Goal: Information Seeking & Learning: Learn about a topic

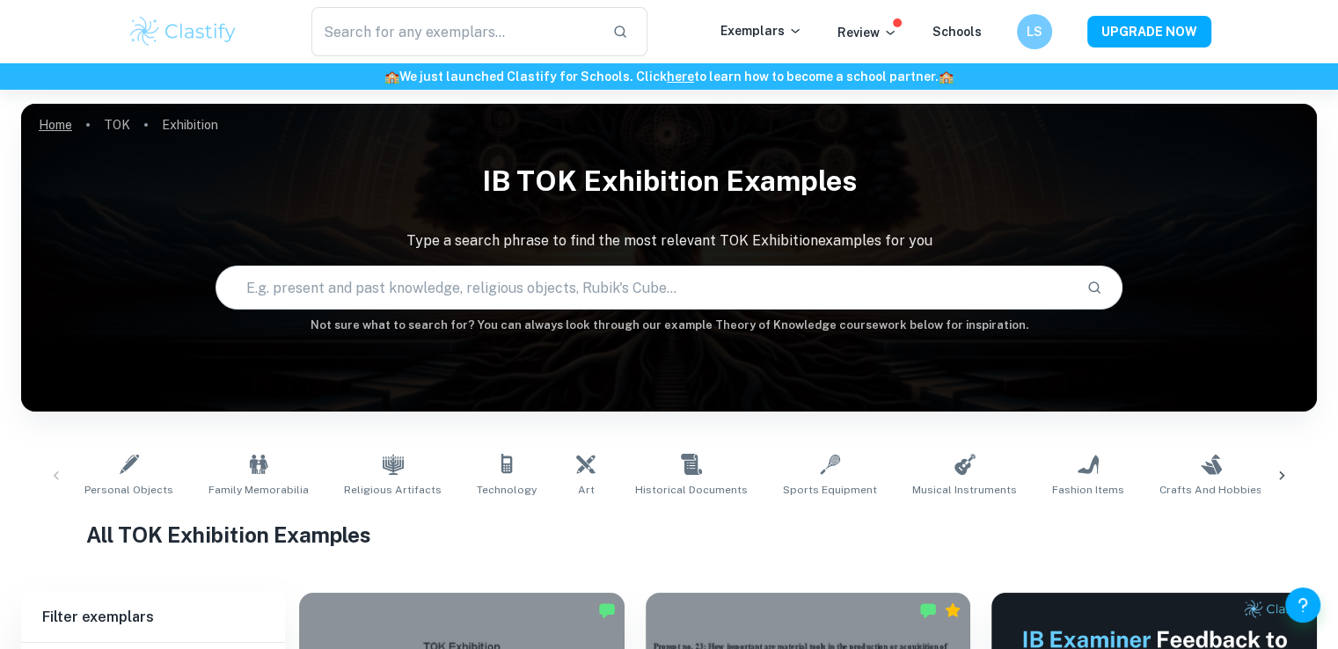
click at [48, 131] on link "Home" at bounding box center [55, 125] width 33 height 25
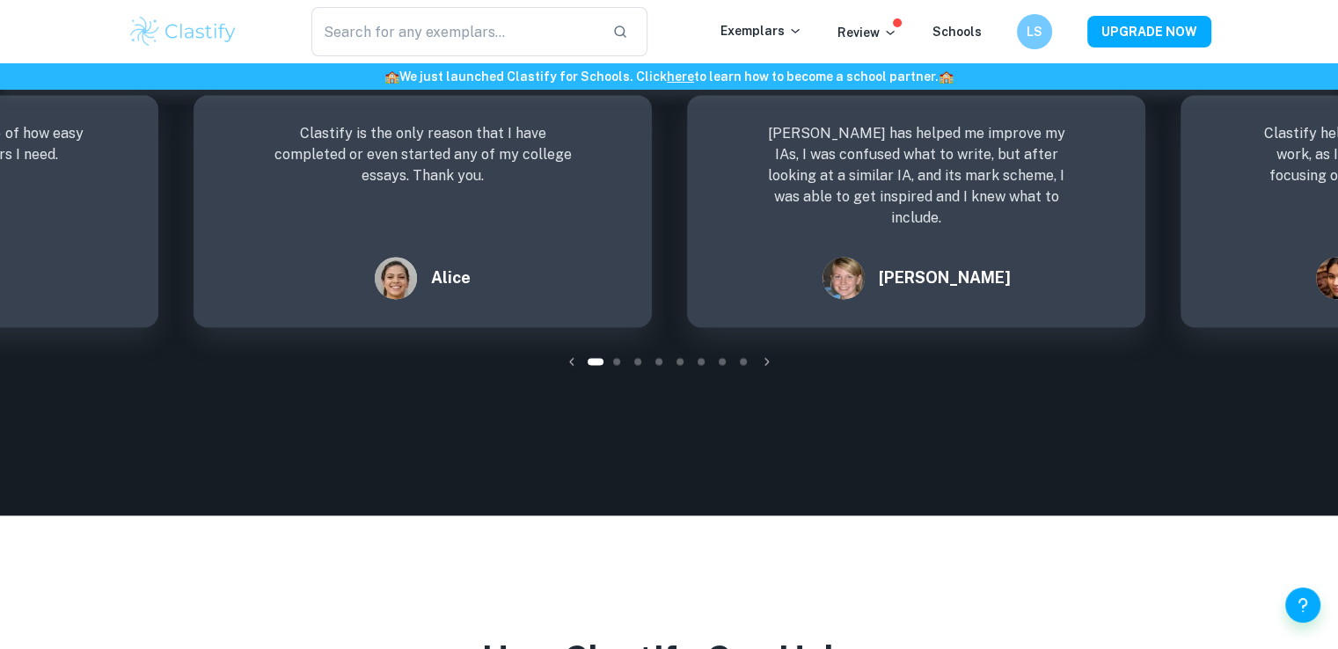
scroll to position [2520, 0]
click at [745, 22] on p "Exemplars" at bounding box center [762, 30] width 82 height 19
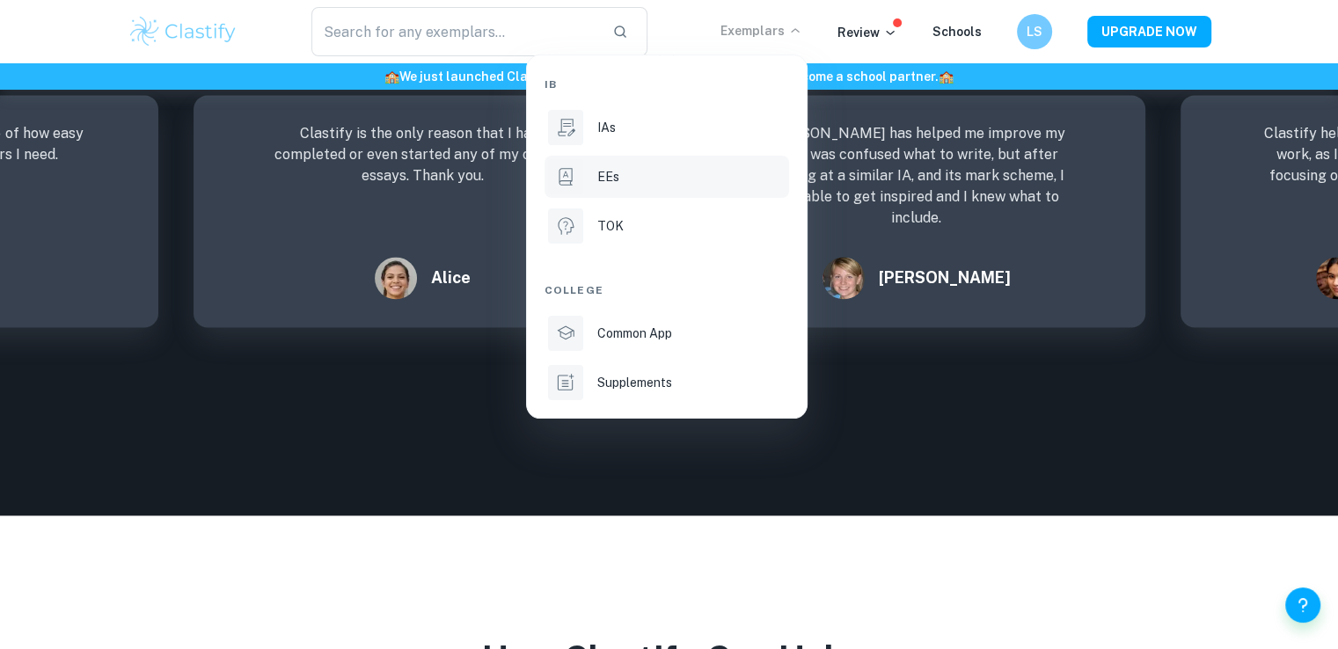
click at [652, 182] on div "EEs" at bounding box center [691, 176] width 188 height 19
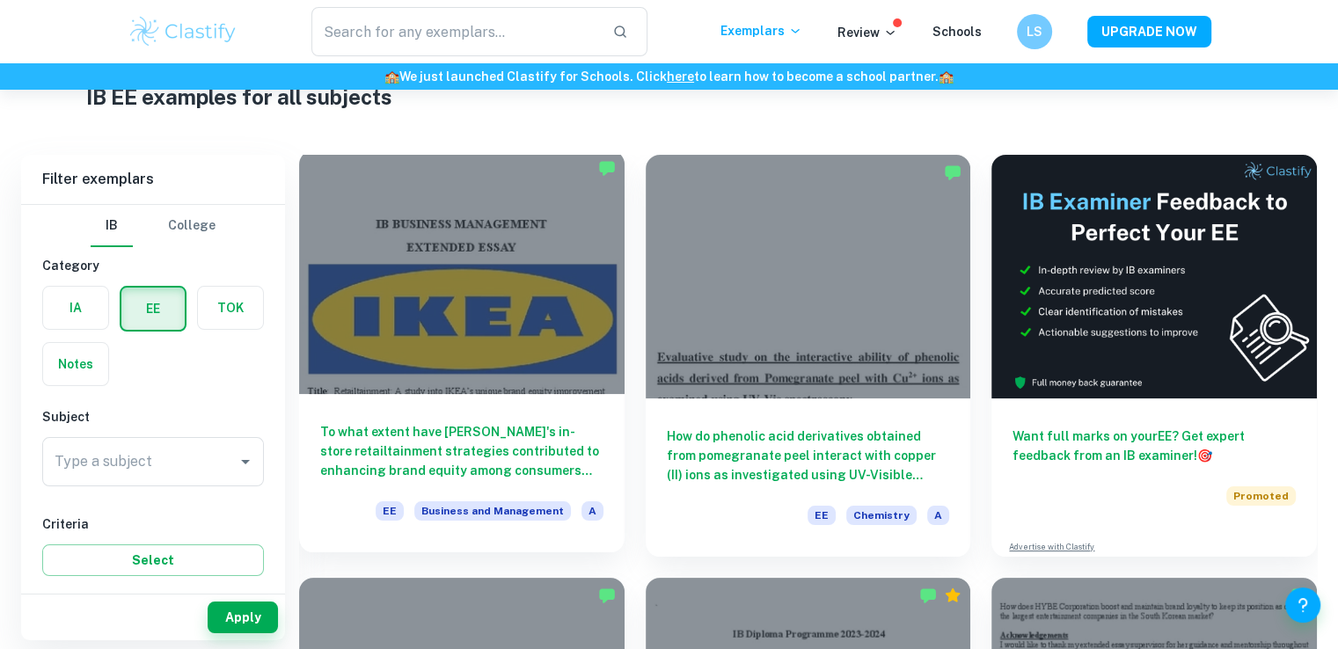
scroll to position [67, 0]
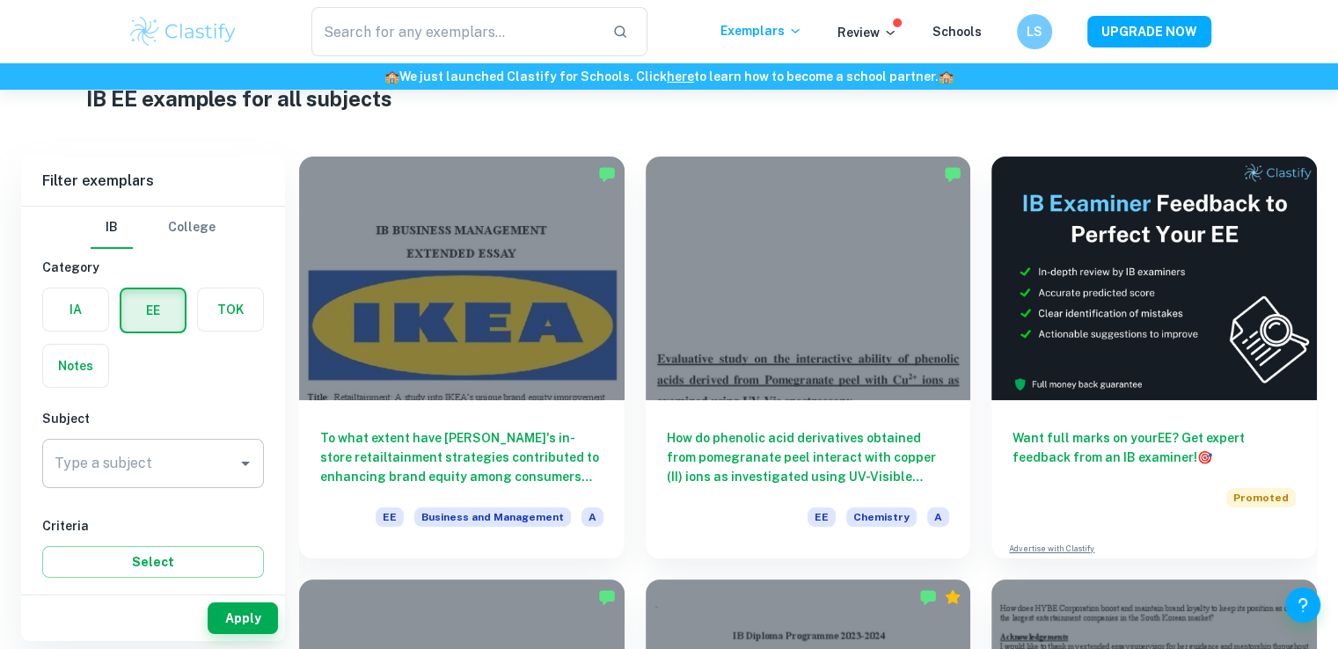
click at [197, 447] on input "Type a subject" at bounding box center [139, 463] width 179 height 33
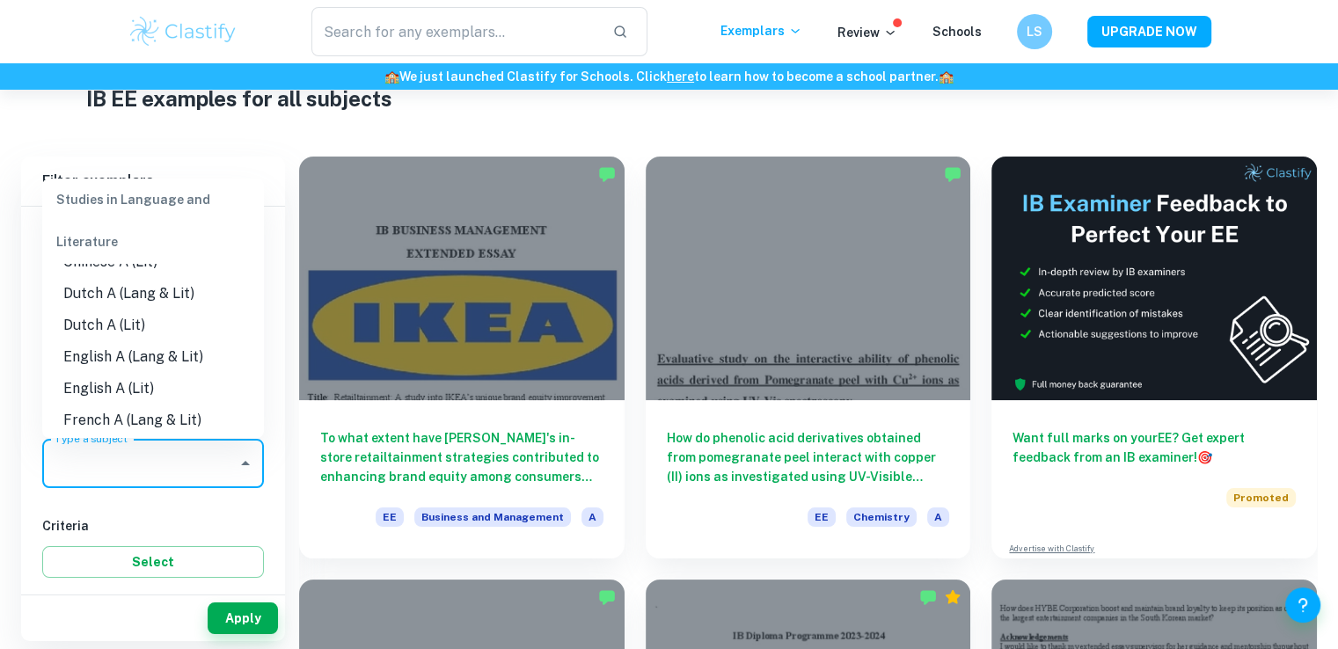
scroll to position [0, 0]
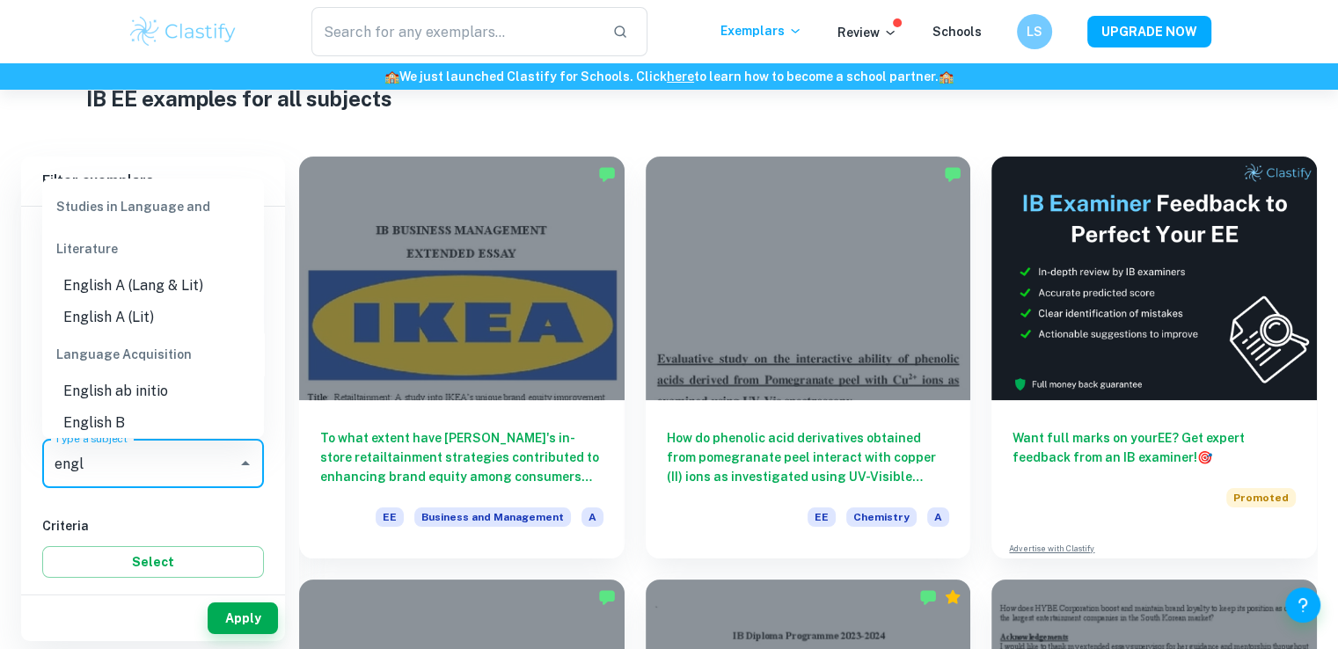
click at [128, 420] on li "English B" at bounding box center [153, 423] width 222 height 32
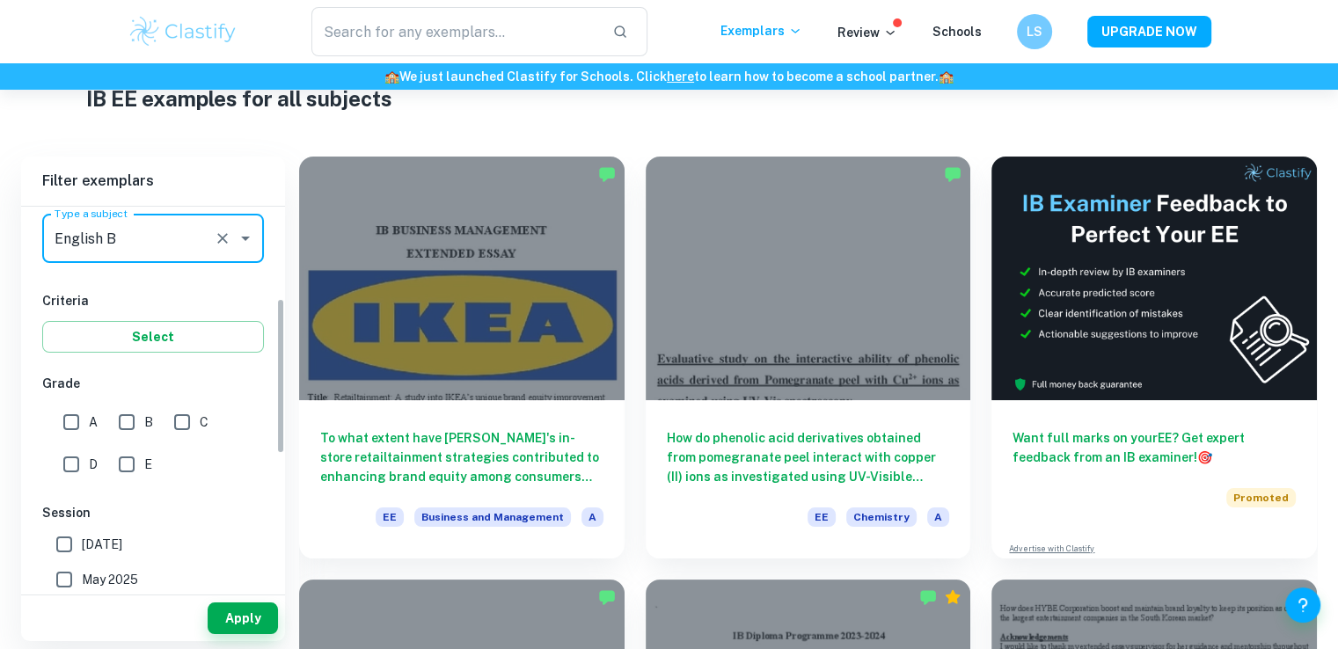
scroll to position [239, 0]
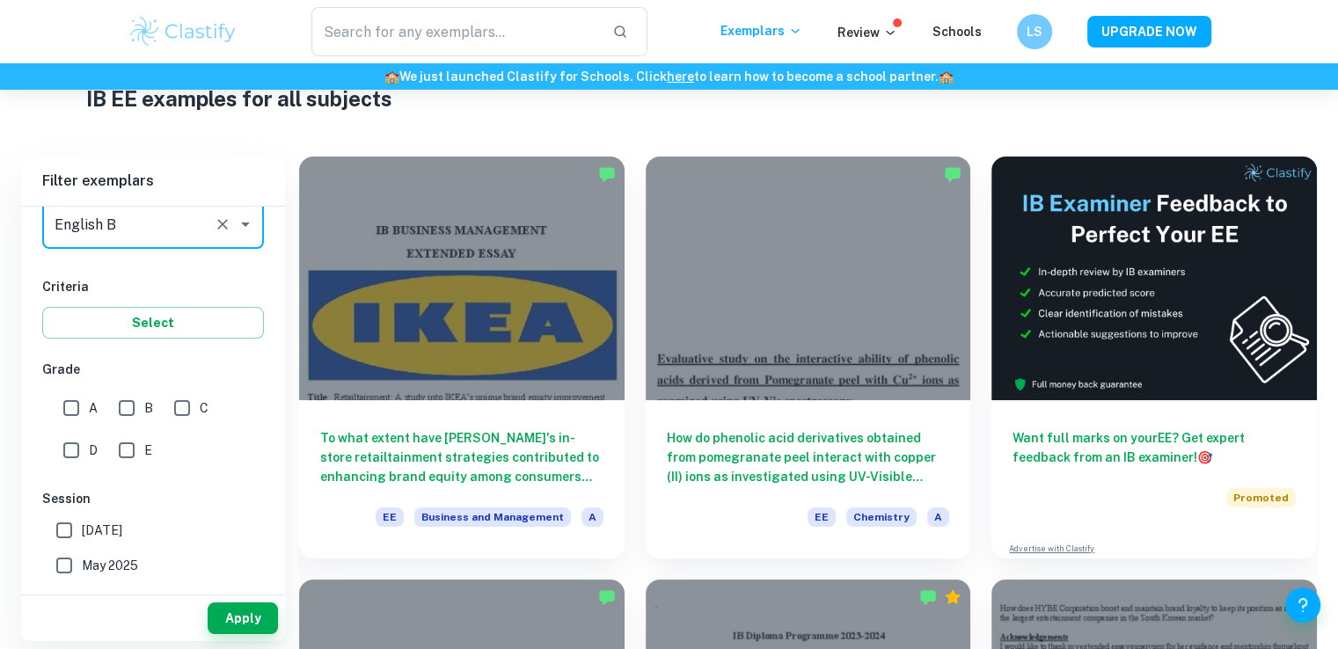
type input "English B"
click at [74, 406] on input "A" at bounding box center [71, 408] width 35 height 35
checkbox input "true"
click at [169, 325] on button "Select" at bounding box center [153, 323] width 222 height 32
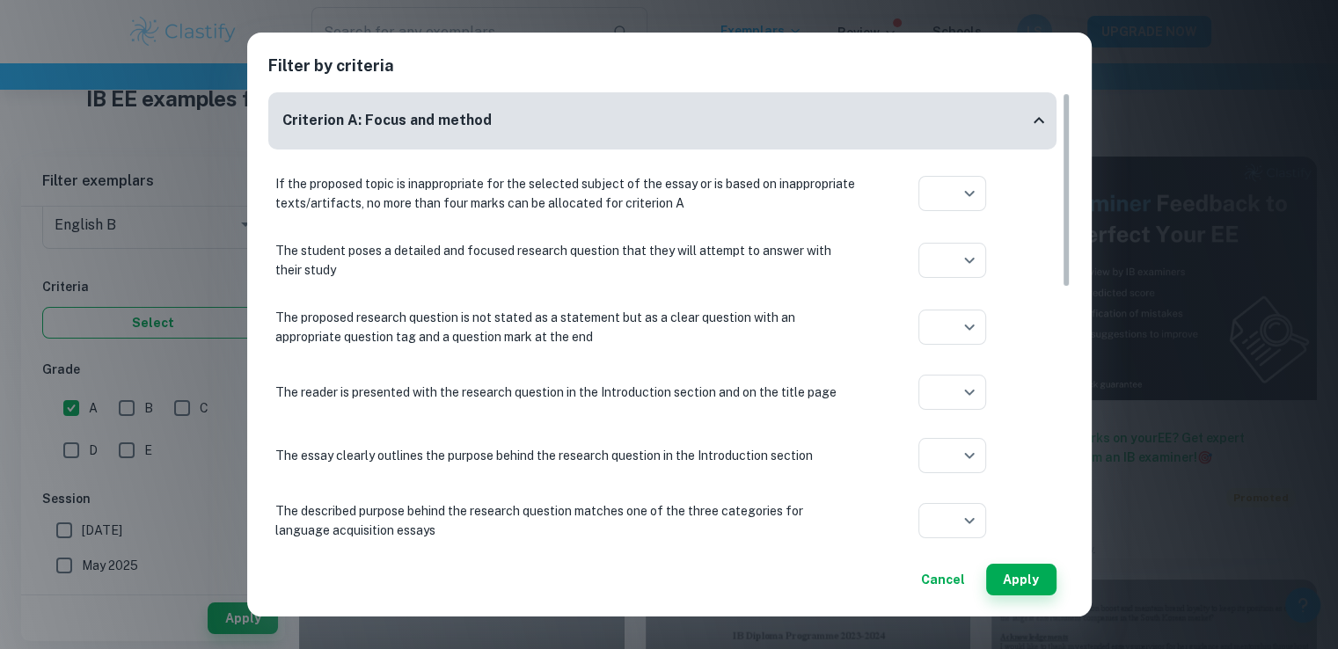
click at [169, 325] on div "Filter by criteria Criterion A: Focus and method If the proposed topic is inapp…" at bounding box center [669, 324] width 1338 height 649
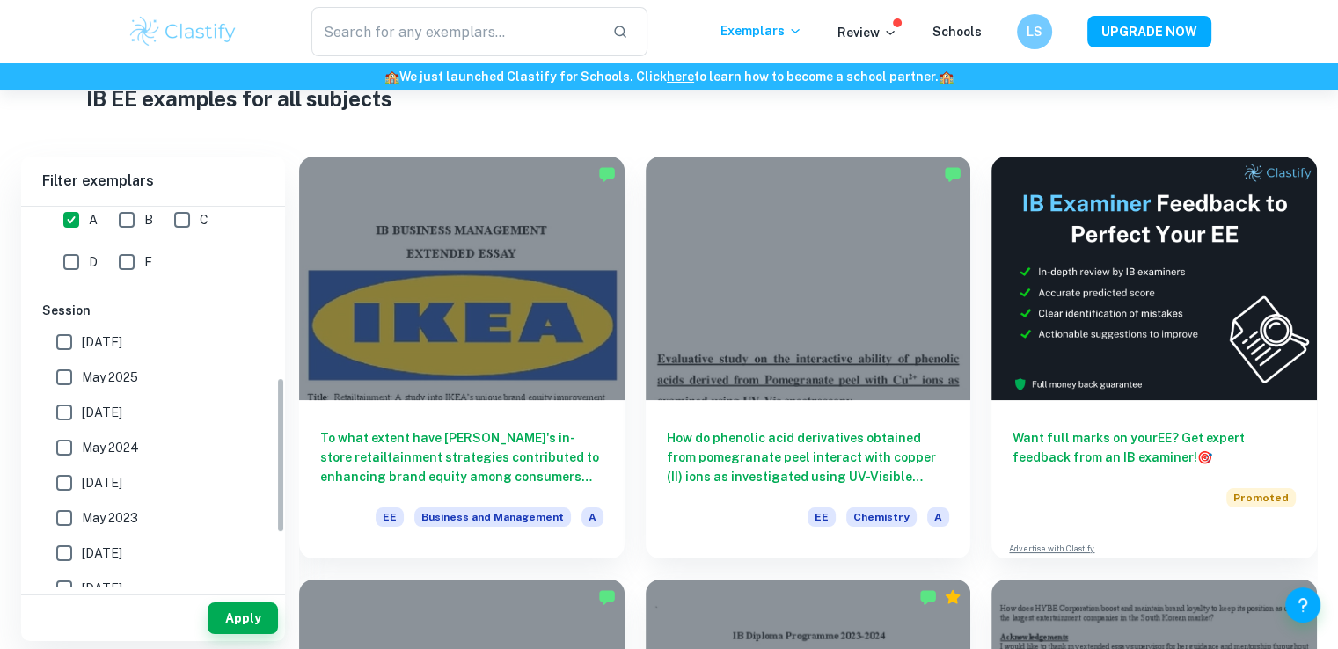
scroll to position [432, 0]
click at [225, 611] on button "Apply" at bounding box center [243, 619] width 70 height 32
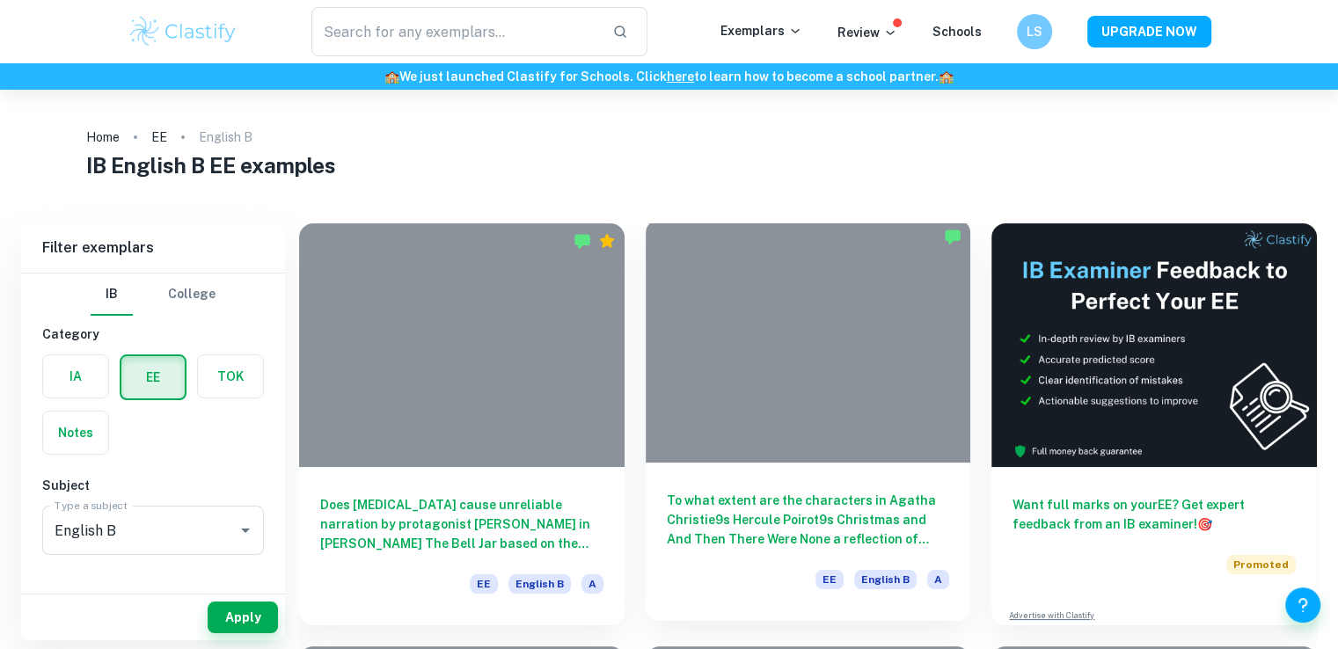
click at [734, 554] on div "To what extent are the characters in Agatha Christie9s Hercule Poirot9s Christm…" at bounding box center [809, 542] width 326 height 158
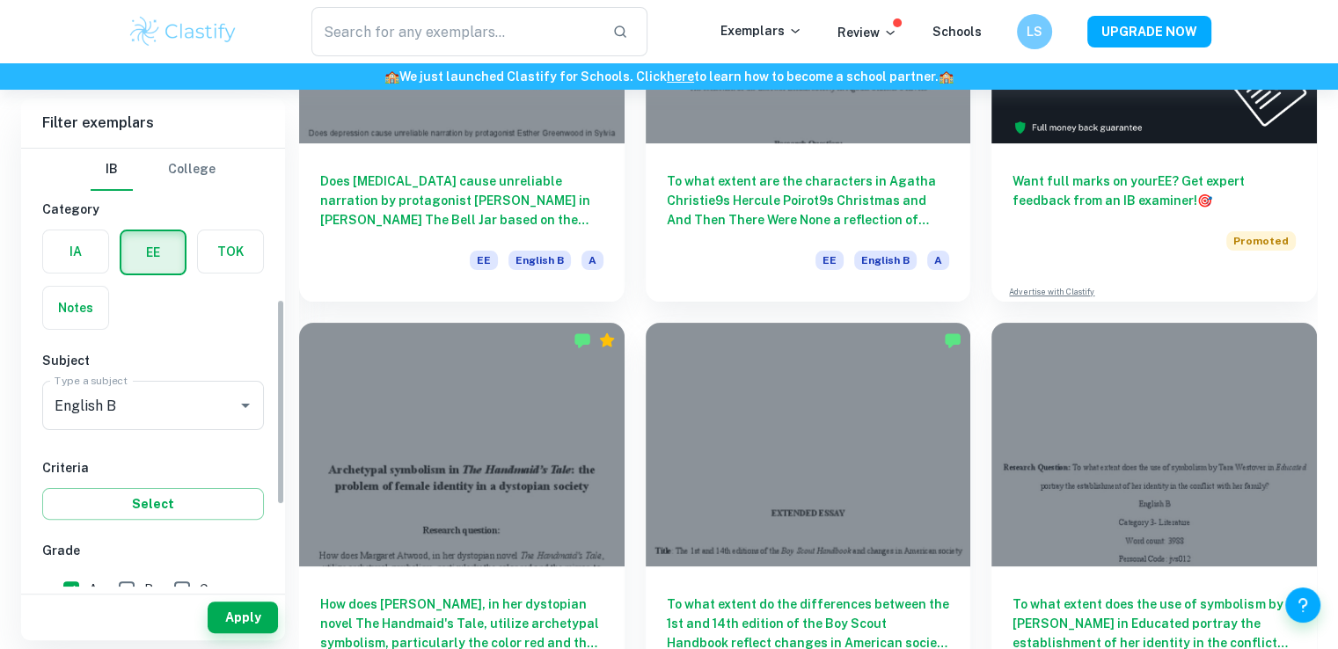
scroll to position [493, 0]
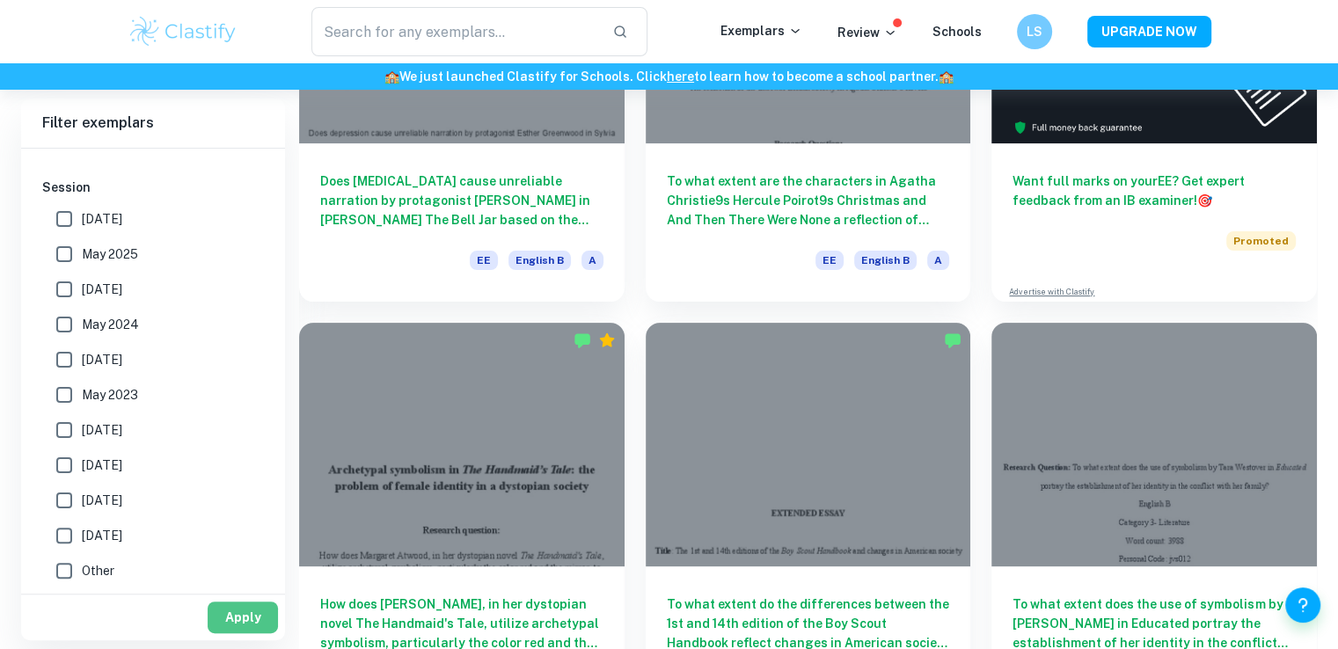
click at [247, 620] on button "Apply" at bounding box center [243, 618] width 70 height 32
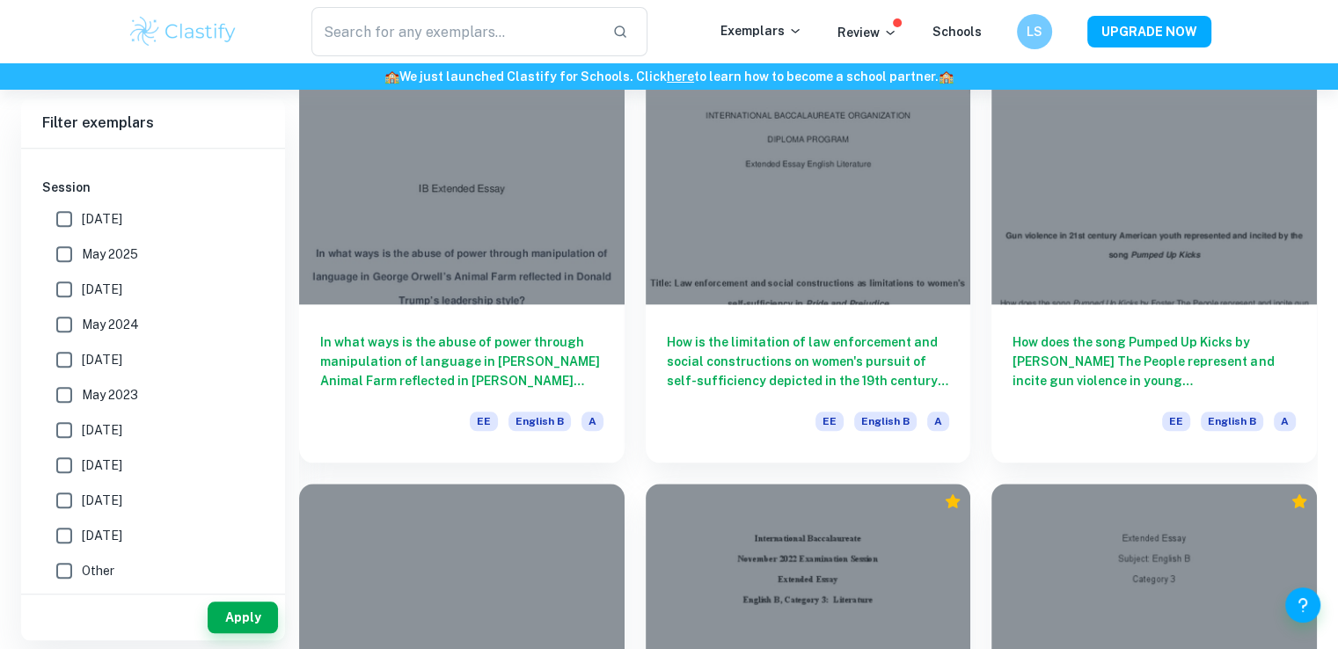
scroll to position [1858, 0]
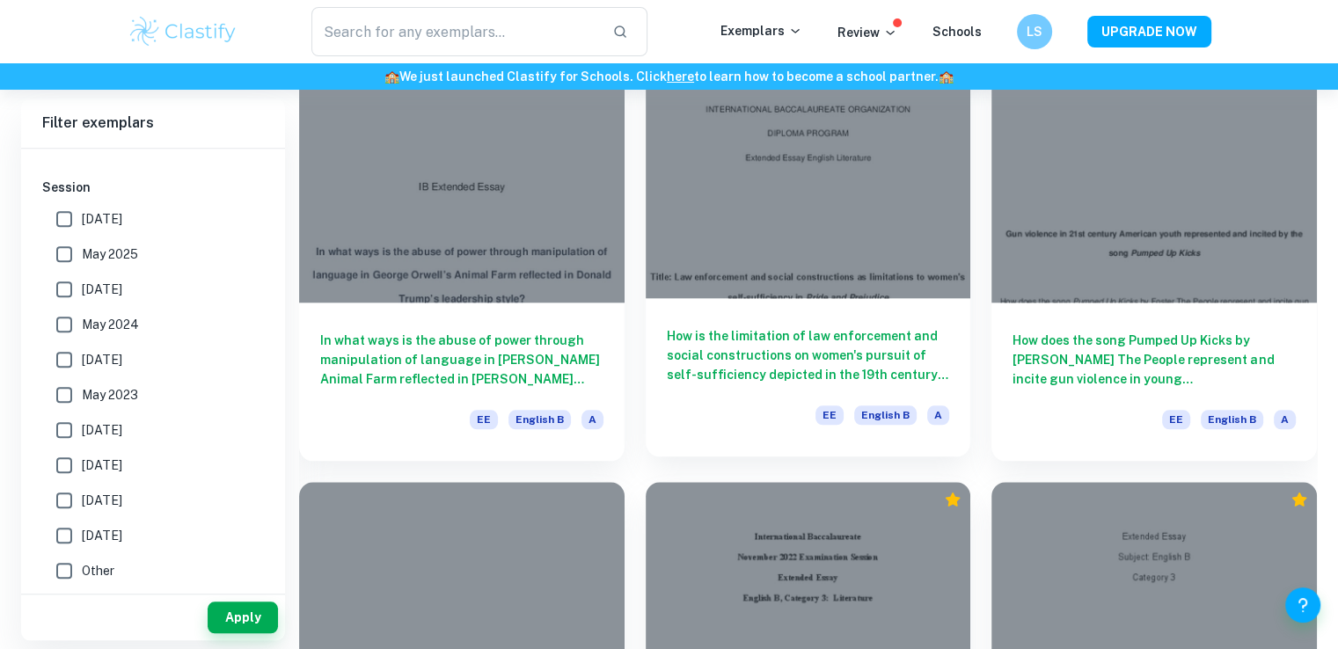
click at [847, 250] on div at bounding box center [809, 177] width 326 height 244
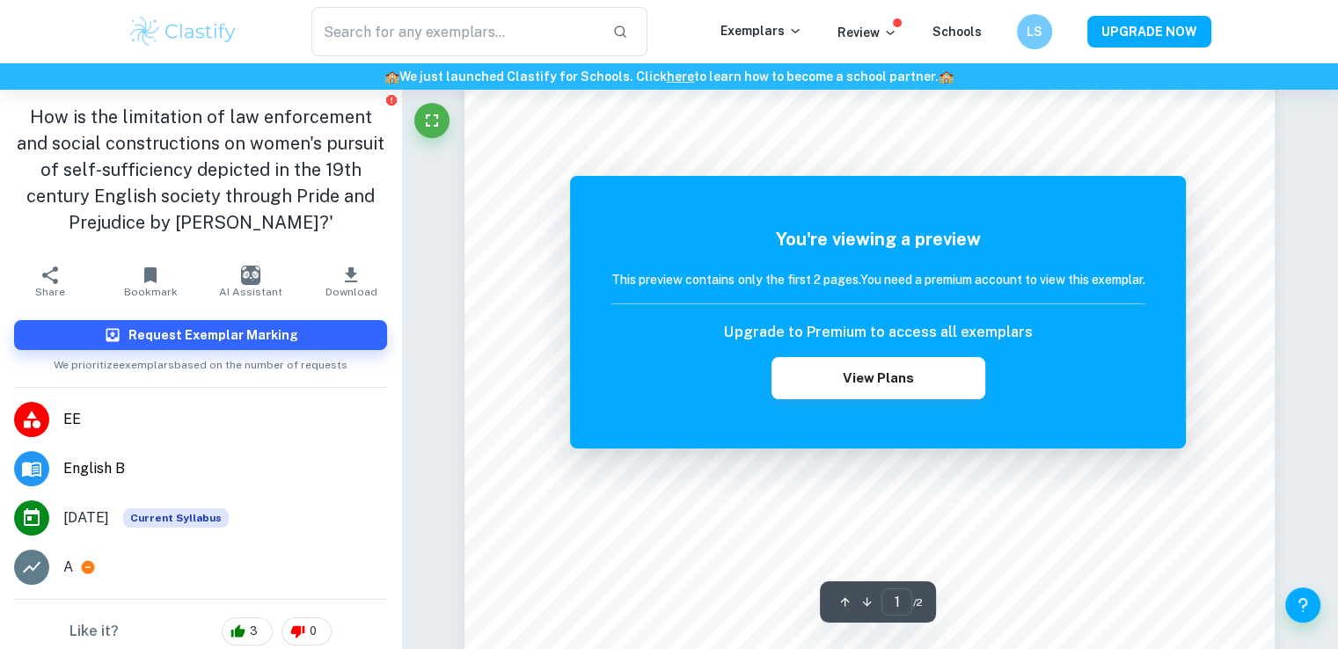
scroll to position [225, 0]
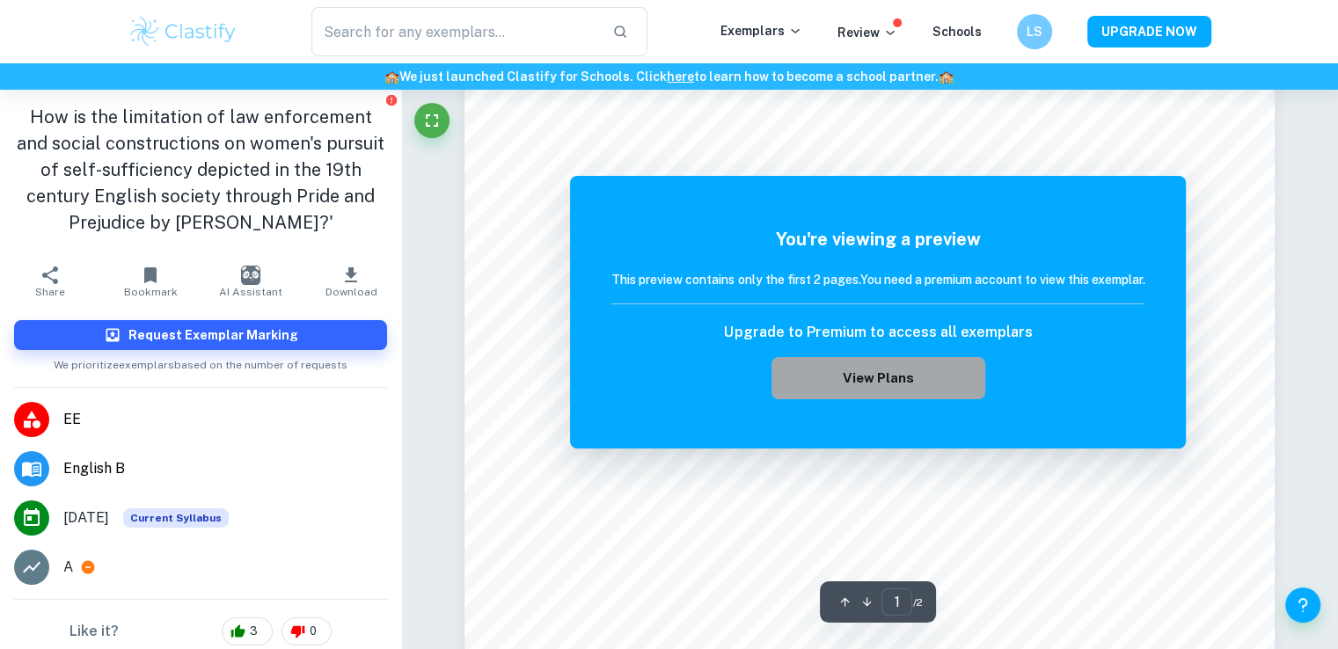
click at [795, 364] on button "View Plans" at bounding box center [878, 378] width 213 height 42
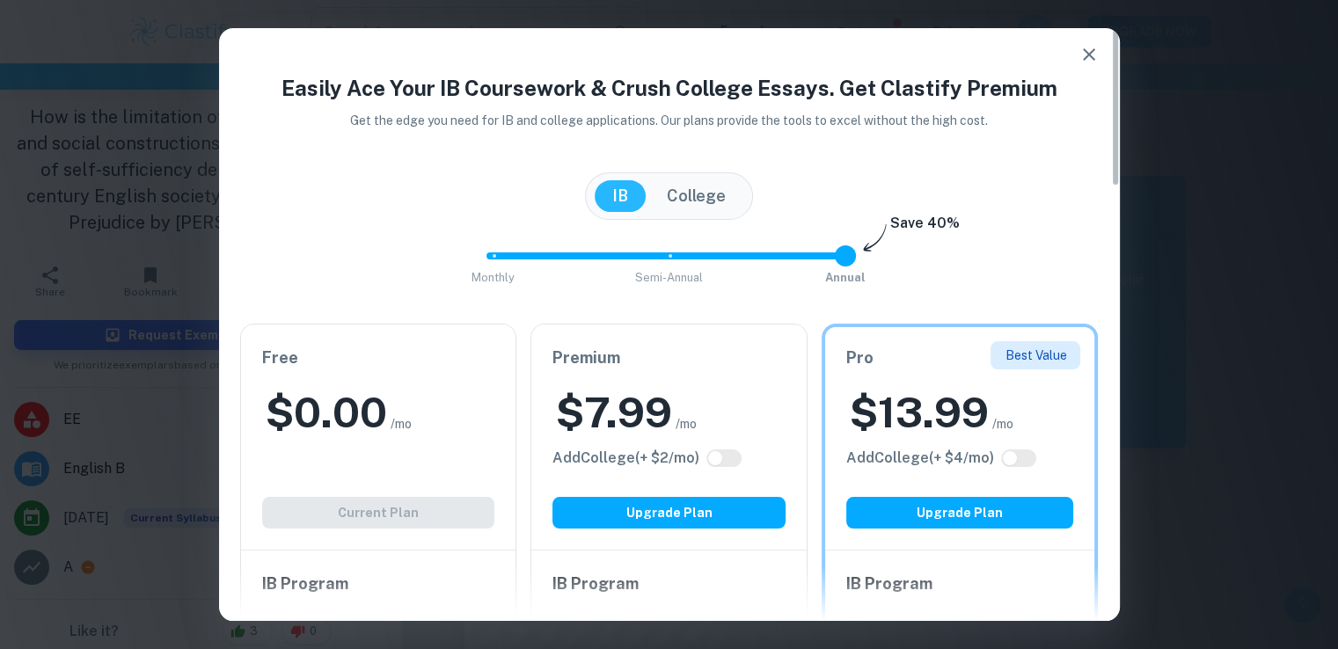
click at [409, 499] on div "Free $ 0.00 /mo Add College (+ $ 2 /mo) Current Plan" at bounding box center [378, 437] width 275 height 225
click at [443, 431] on div "$ 0.00 /mo" at bounding box center [378, 412] width 233 height 56
click at [779, 406] on div "$ 7.99 /mo" at bounding box center [668, 412] width 233 height 56
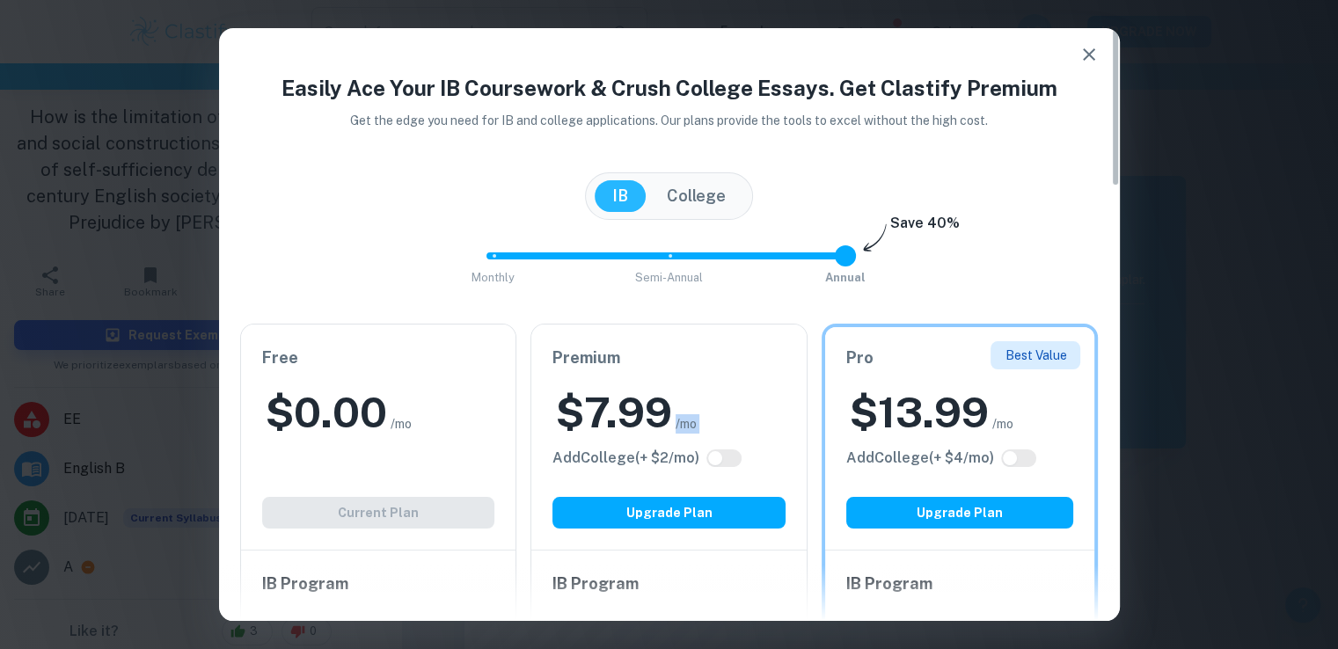
click at [779, 406] on div "$ 7.99 /mo" at bounding box center [668, 412] width 233 height 56
drag, startPoint x: 779, startPoint y: 406, endPoint x: 778, endPoint y: 450, distance: 44.9
click at [778, 450] on div "Premium $ 7.99 /mo Add College (+ $ 2 /mo) Upgrade Plan" at bounding box center [668, 437] width 275 height 225
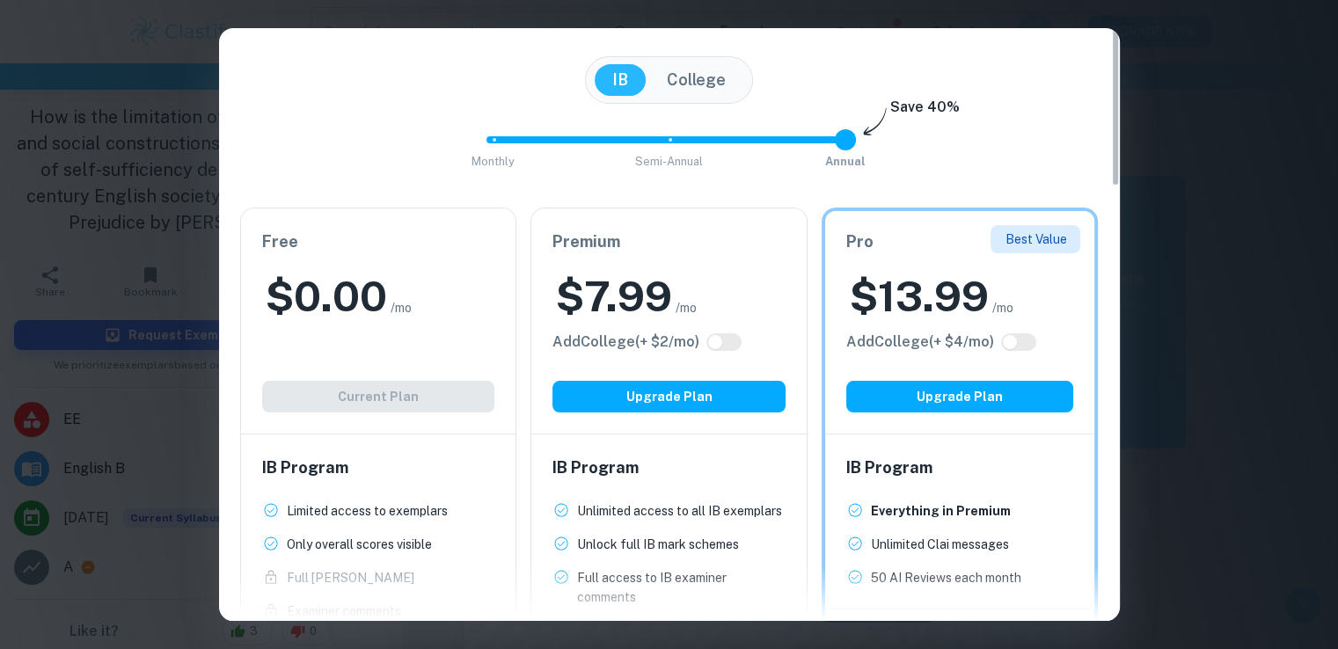
scroll to position [0, 0]
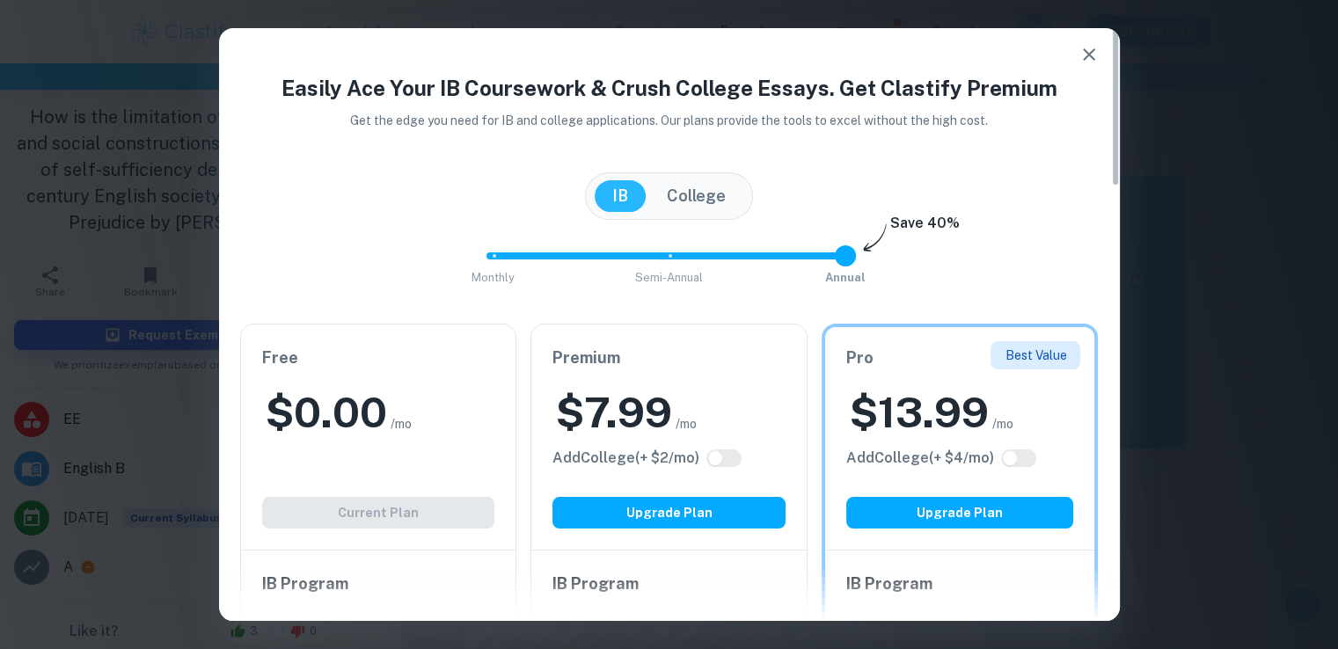
click at [1084, 64] on icon "button" at bounding box center [1089, 54] width 21 height 21
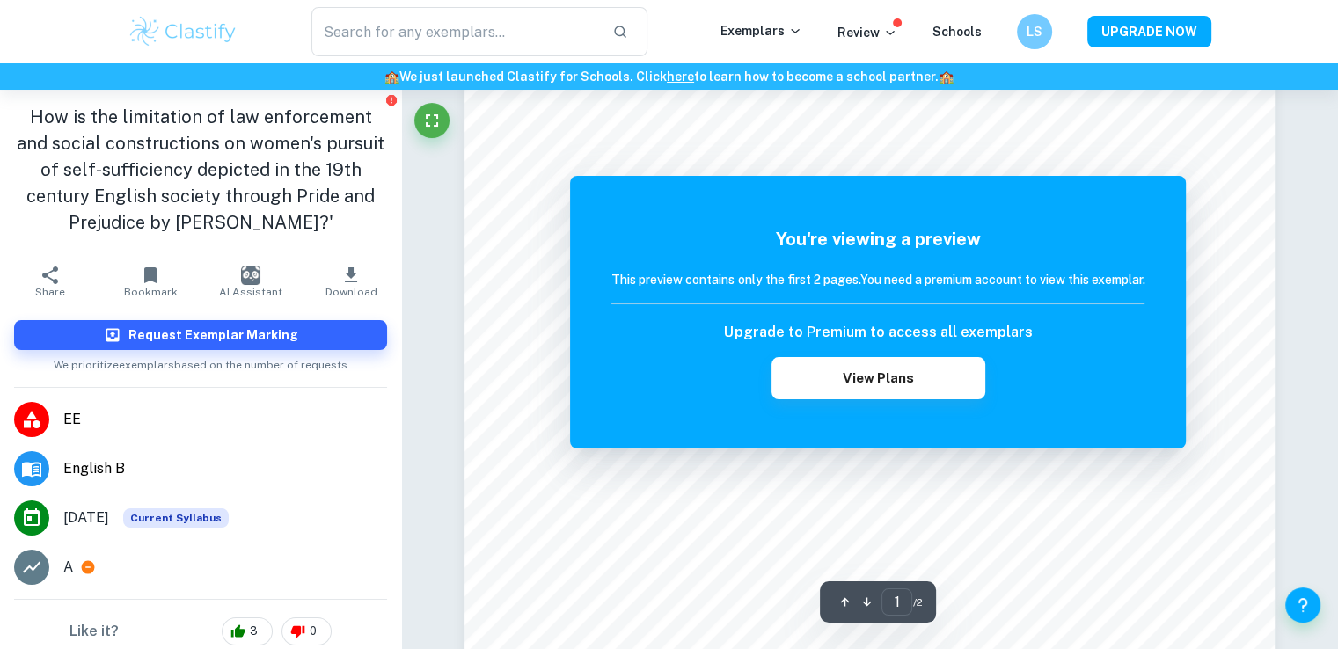
scroll to position [442, 0]
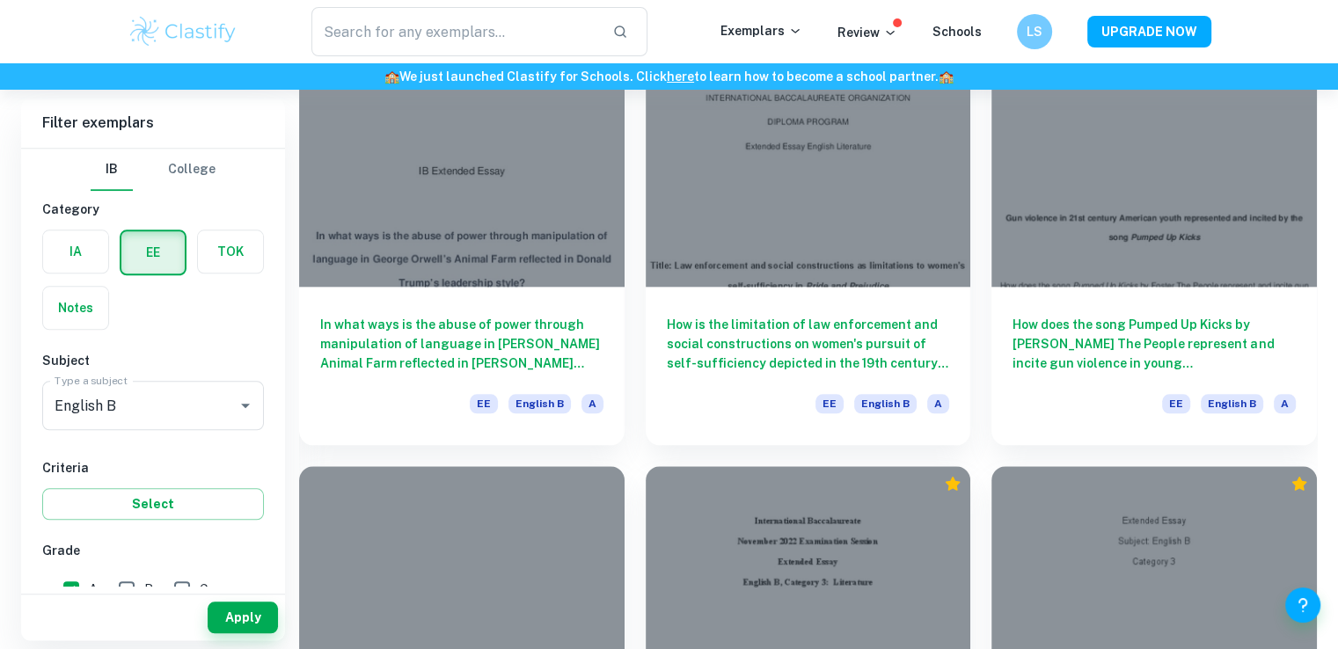
scroll to position [1876, 0]
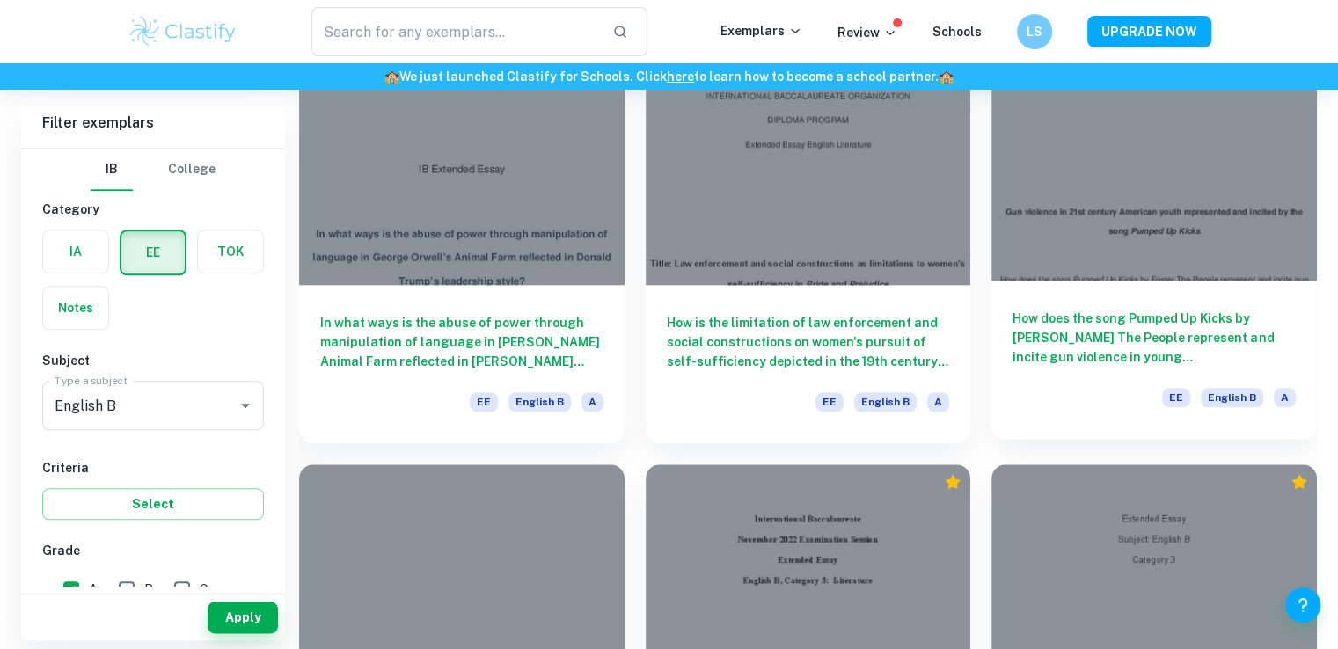
click at [1033, 378] on div "How does the song Pumped Up Kicks by [PERSON_NAME] The People represent and inc…" at bounding box center [1154, 360] width 326 height 158
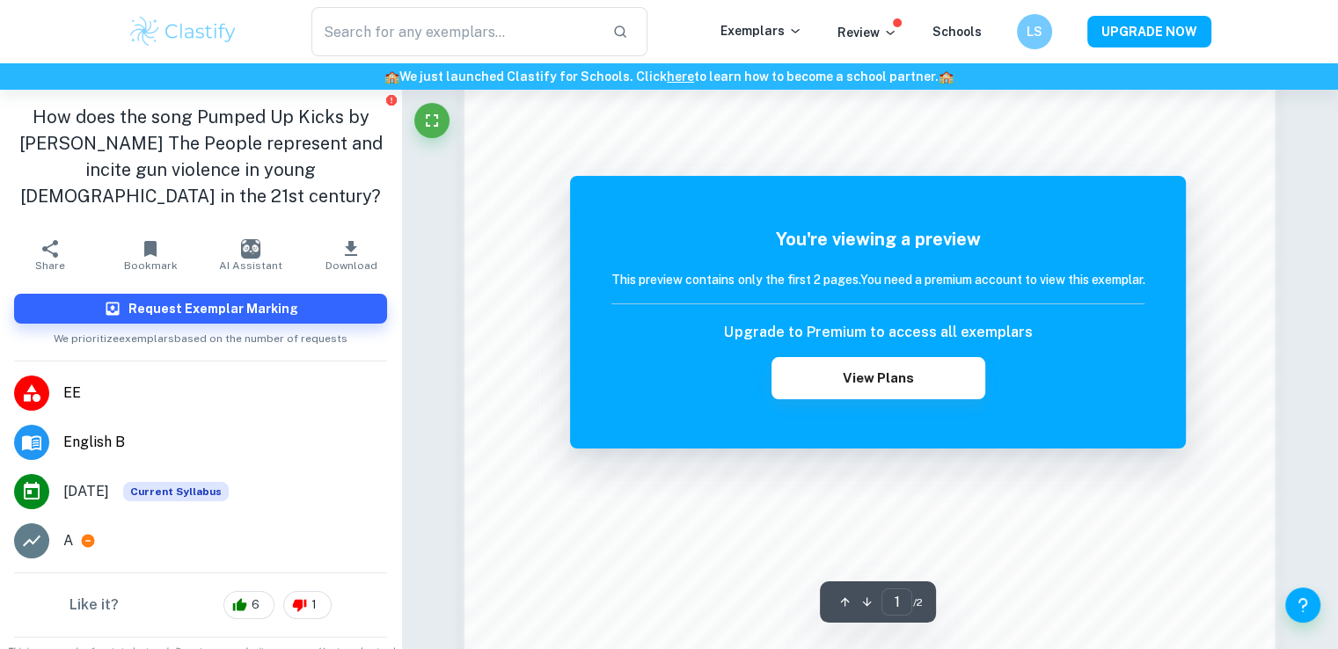
scroll to position [1622, 0]
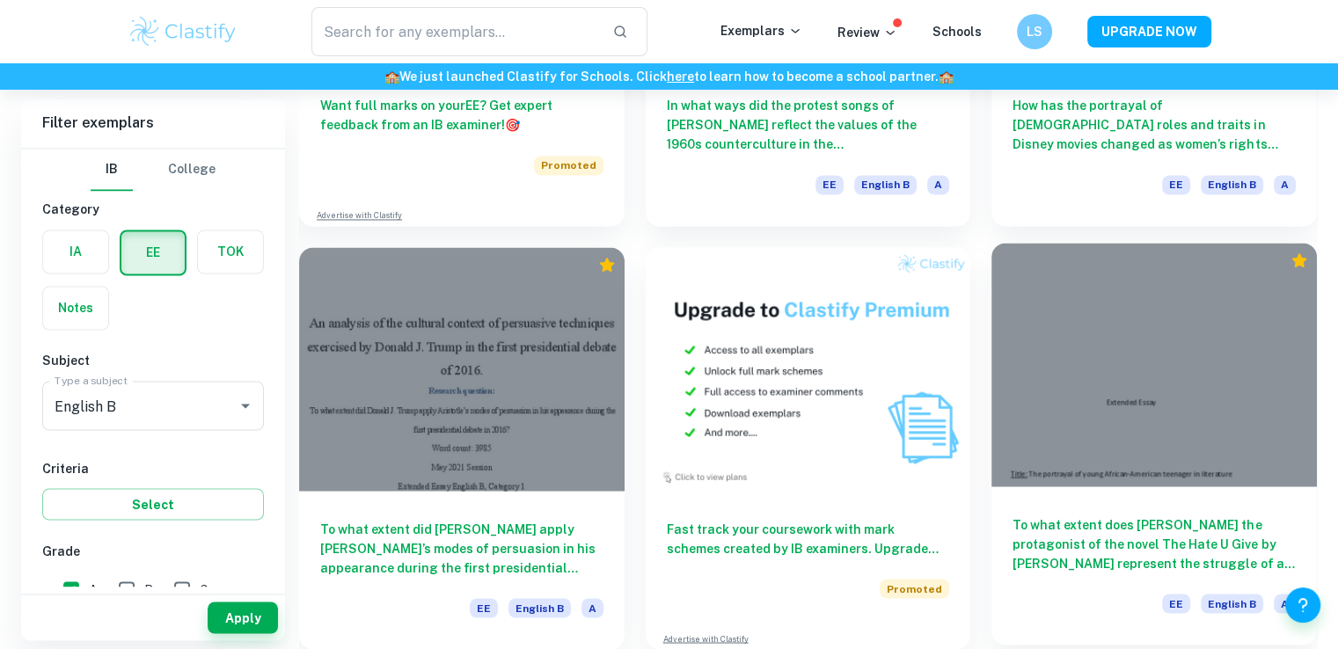
scroll to position [2674, 0]
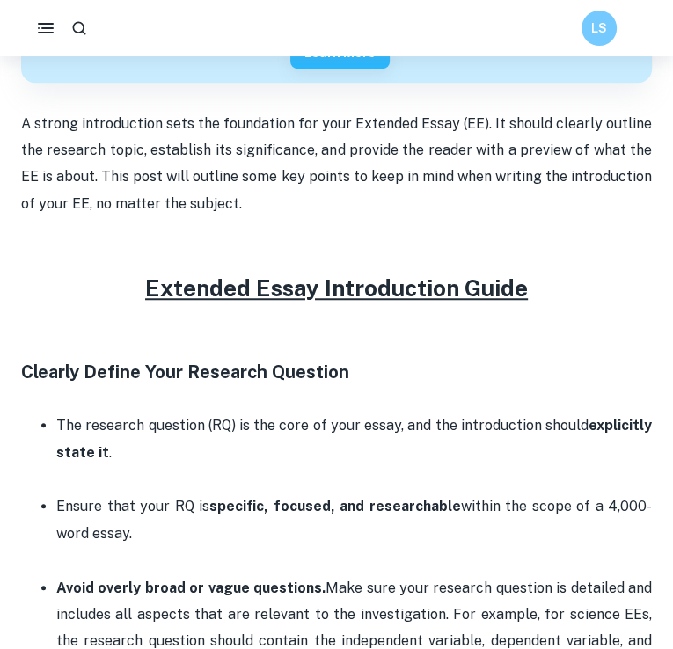
scroll to position [593, 0]
